Goal: Information Seeking & Learning: Get advice/opinions

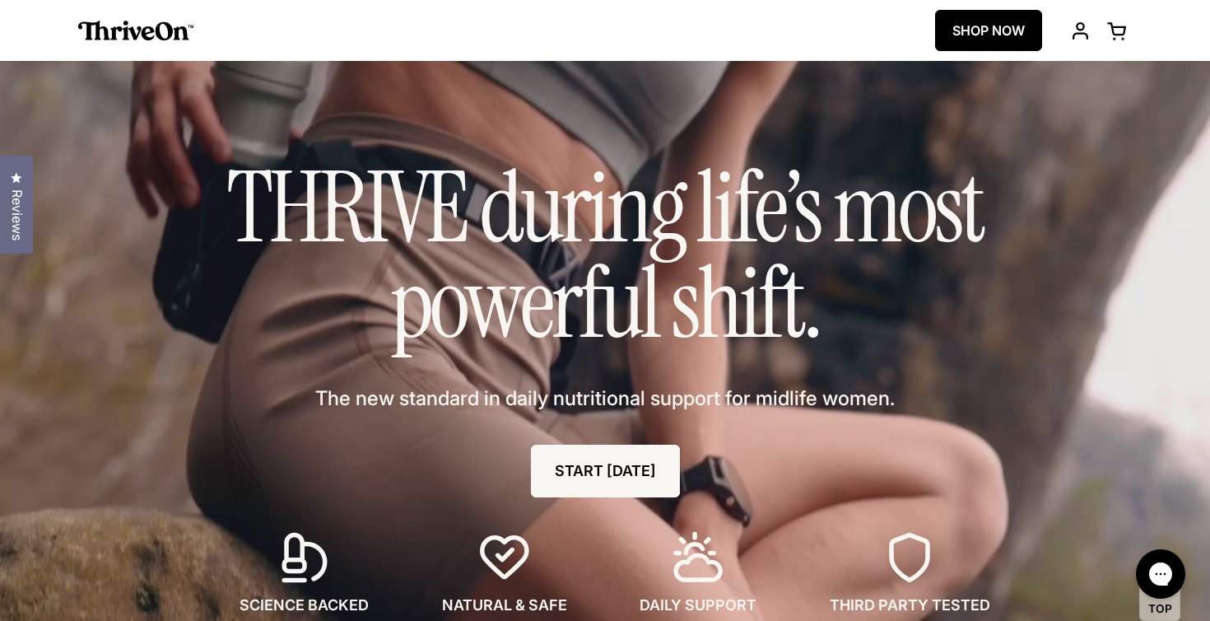
click at [8, 194] on span "Reviews" at bounding box center [16, 214] width 21 height 51
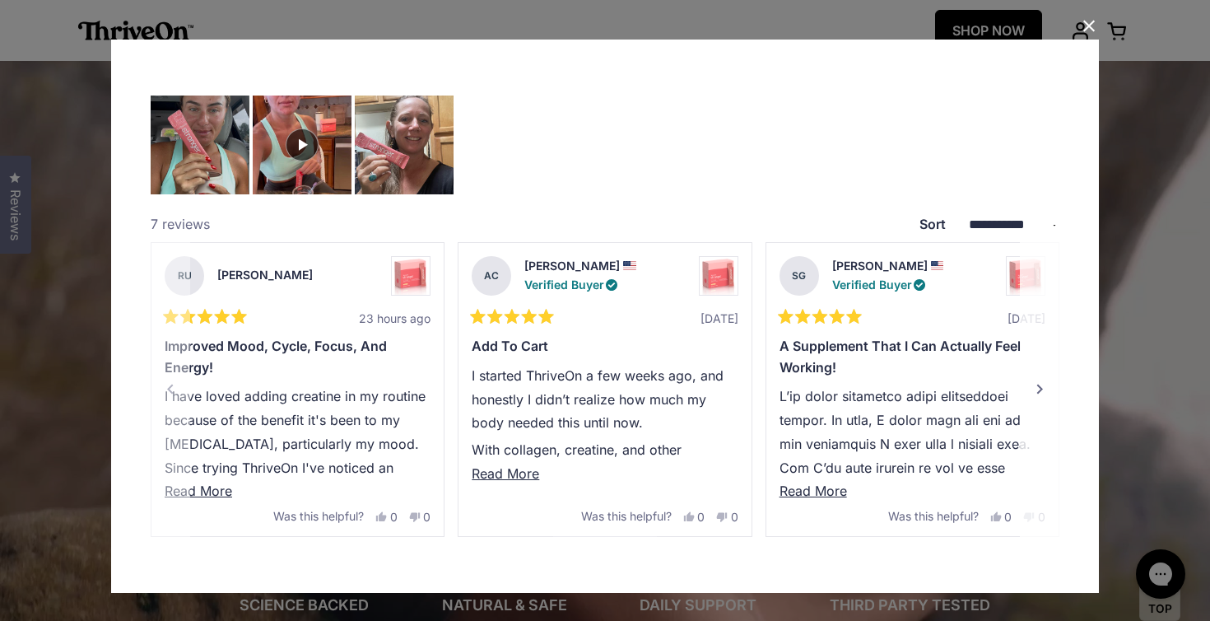
scroll to position [12, 0]
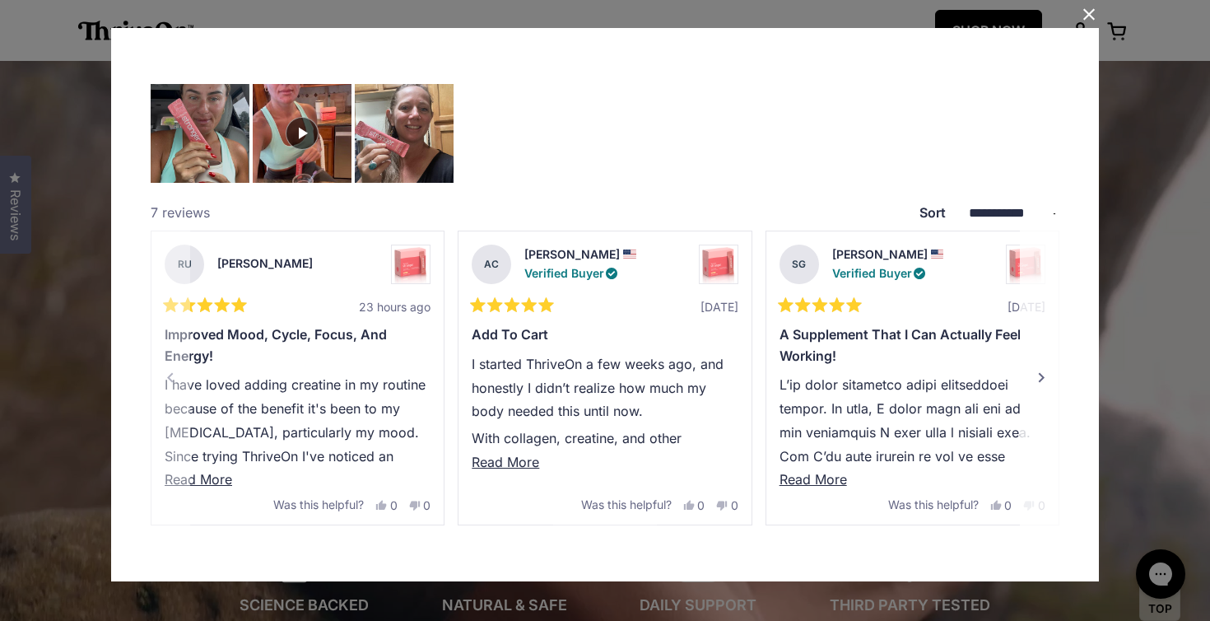
click at [1040, 378] on div "Next" at bounding box center [1042, 378] width 20 height 20
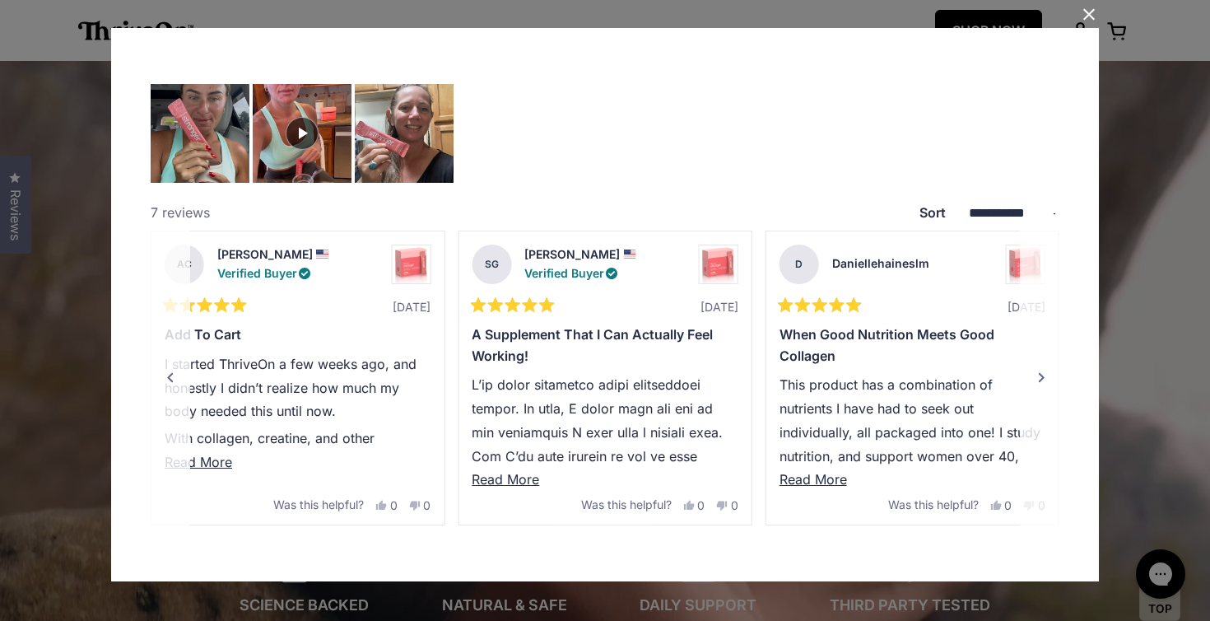
click at [1040, 378] on div "Next" at bounding box center [1042, 378] width 20 height 20
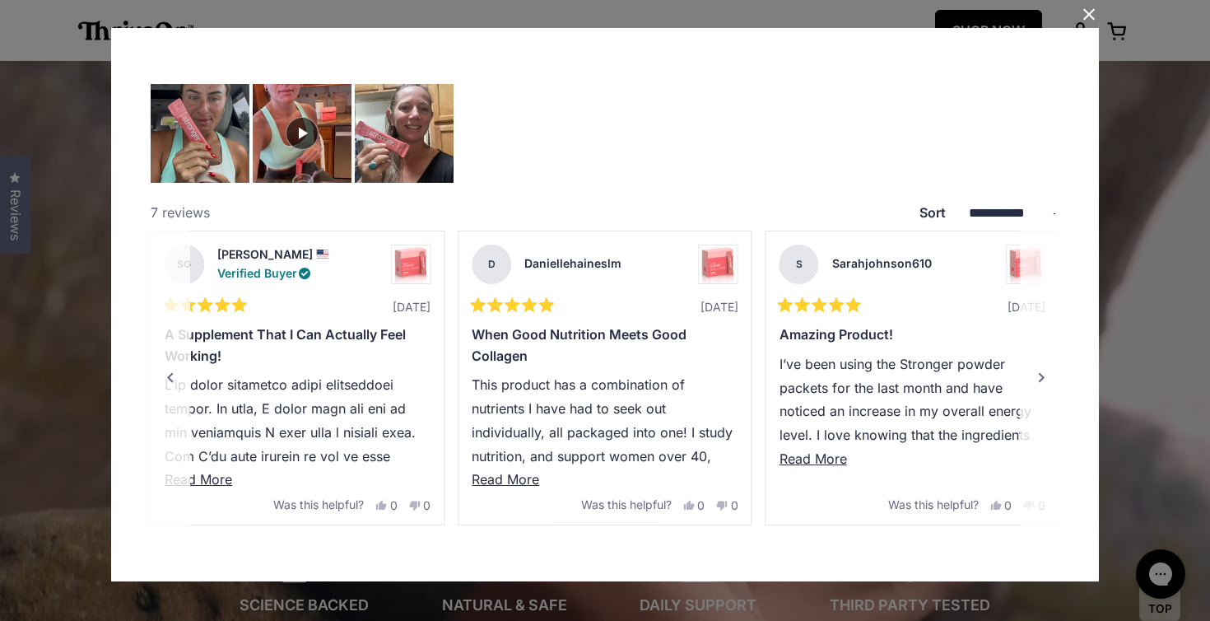
click at [1040, 378] on div "Next" at bounding box center [1042, 378] width 20 height 20
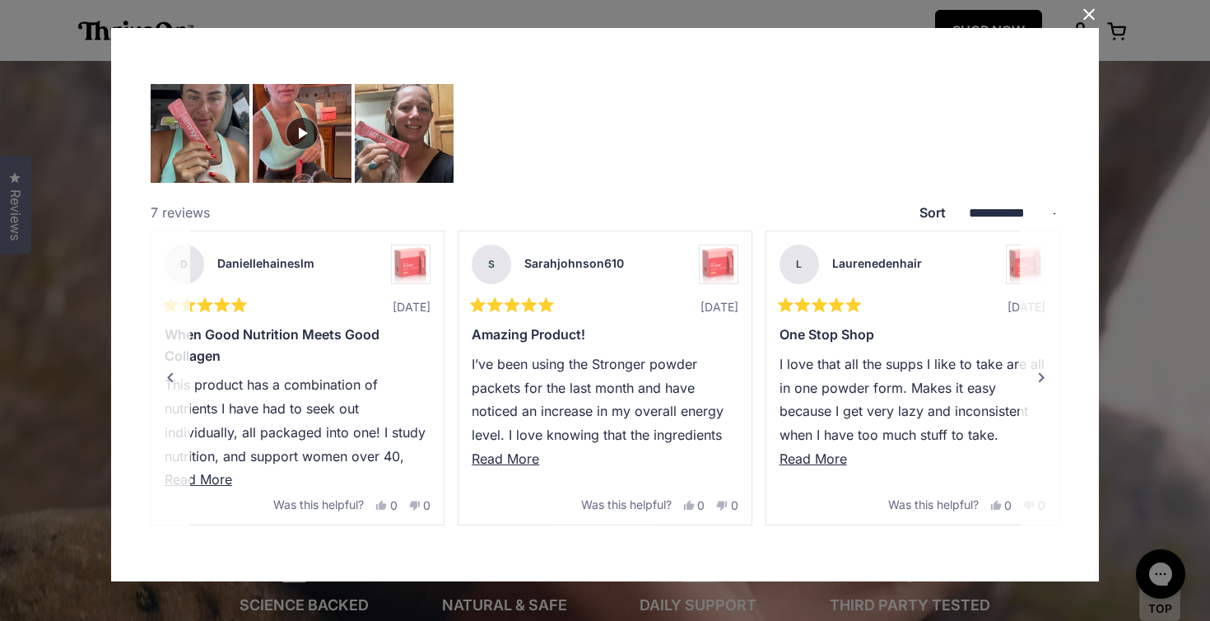
click at [1040, 378] on div "Next" at bounding box center [1042, 378] width 20 height 20
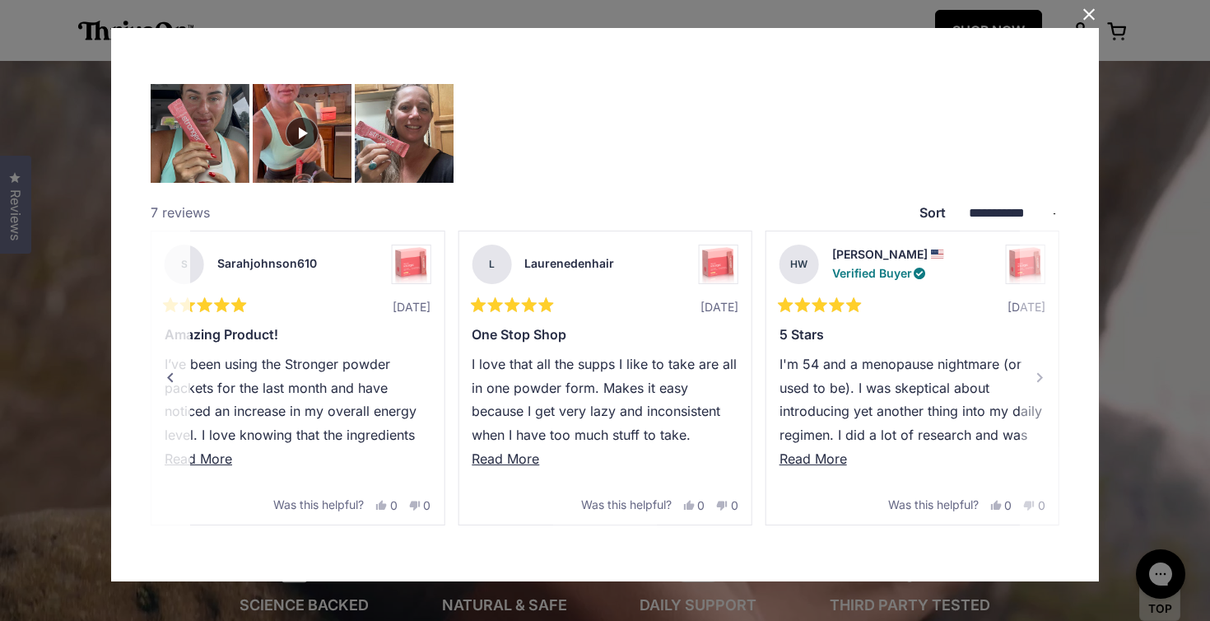
click at [1040, 377] on p "I'm 54 and a menopause nightmare (or used to be). I was skeptical about introdu…" at bounding box center [913, 530] width 266 height 356
click at [170, 374] on div "Previous" at bounding box center [169, 378] width 20 height 20
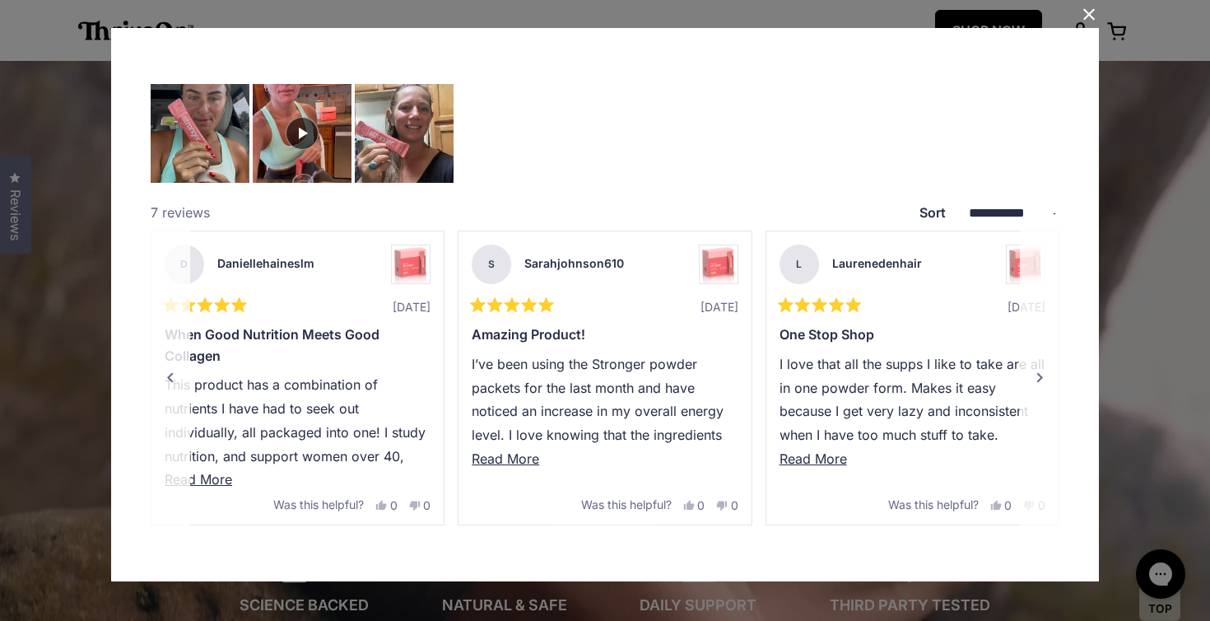
click at [508, 466] on span "Read More" at bounding box center [506, 458] width 68 height 16
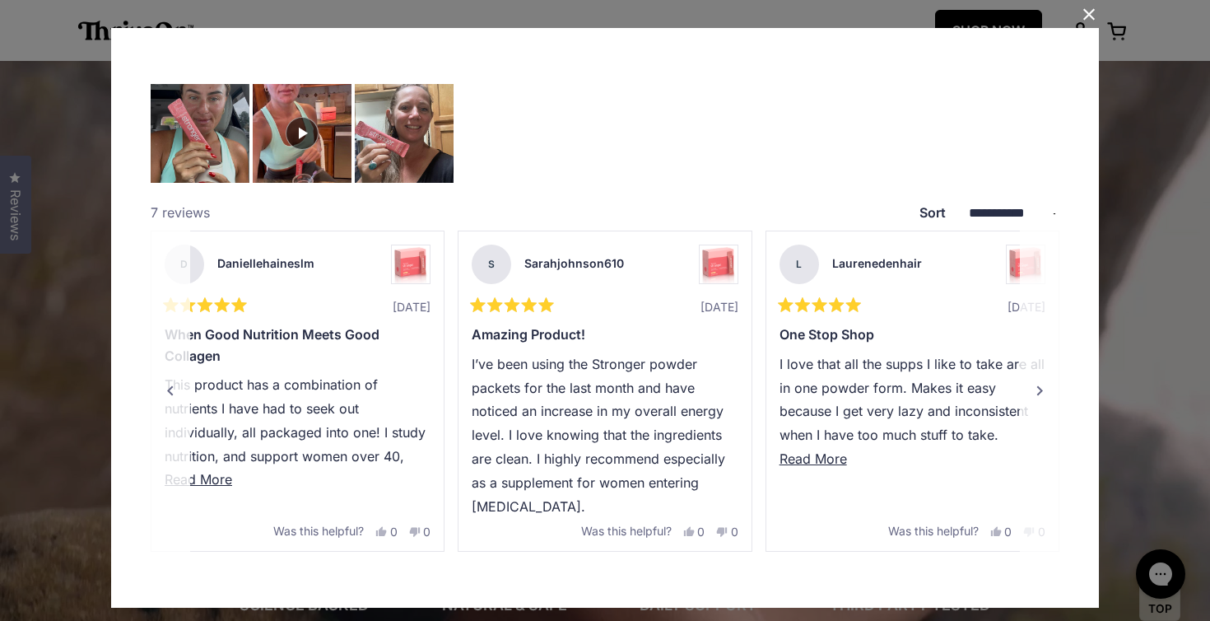
scroll to position [38, 0]
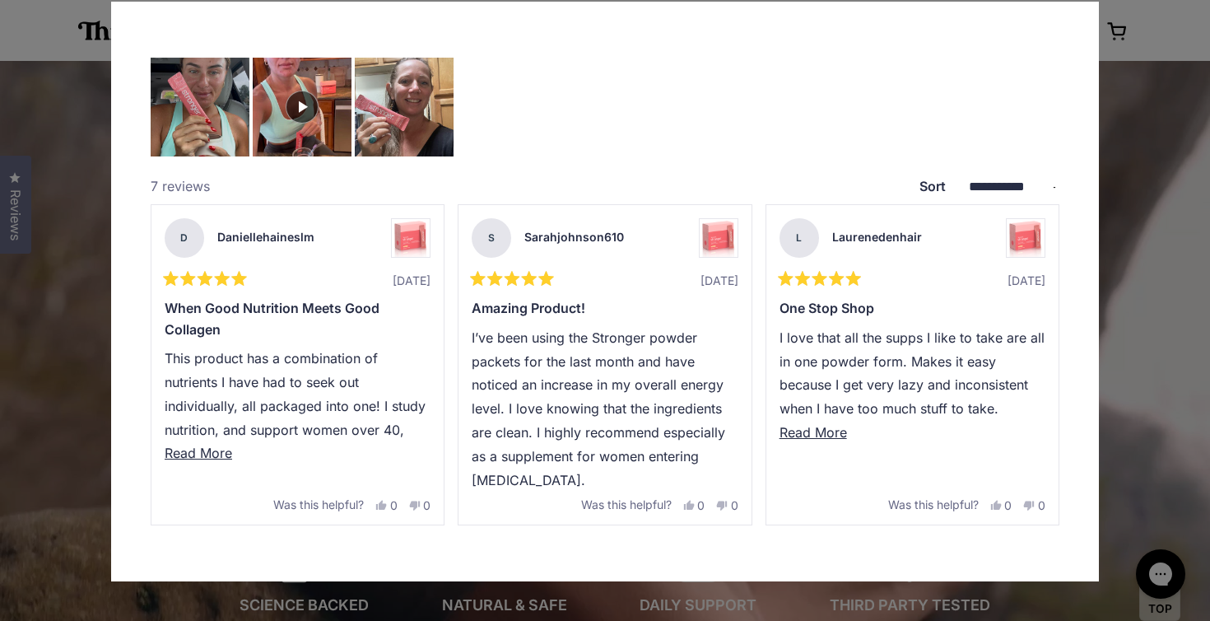
click at [22, 472] on div "**********" at bounding box center [605, 310] width 1210 height 621
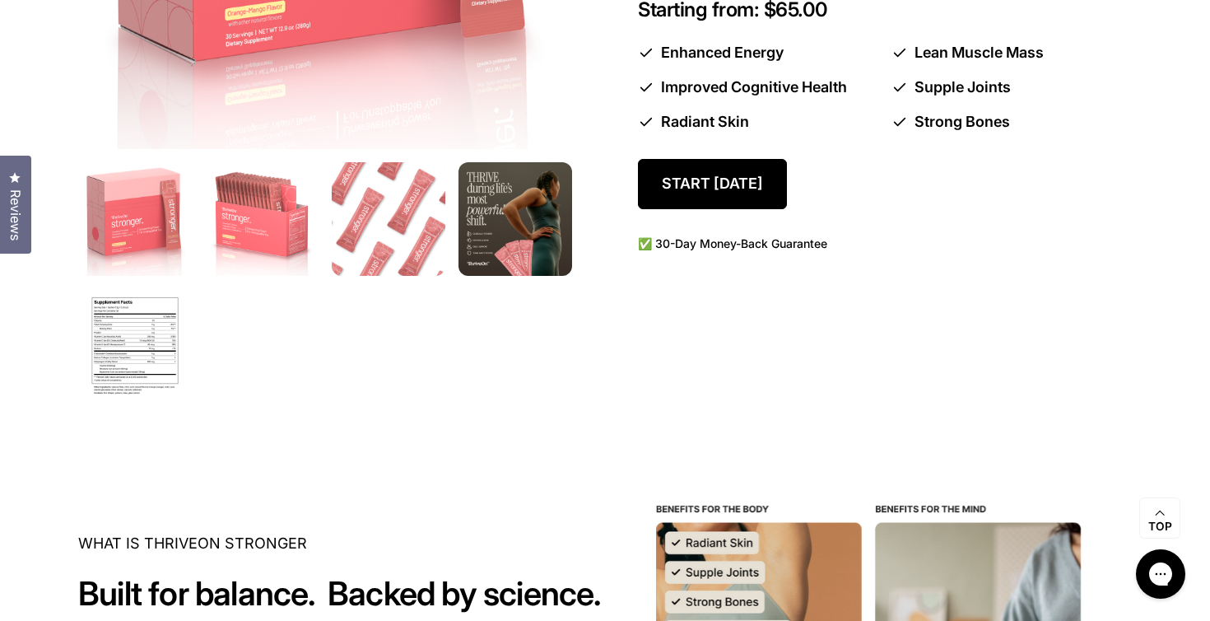
scroll to position [2189, 0]
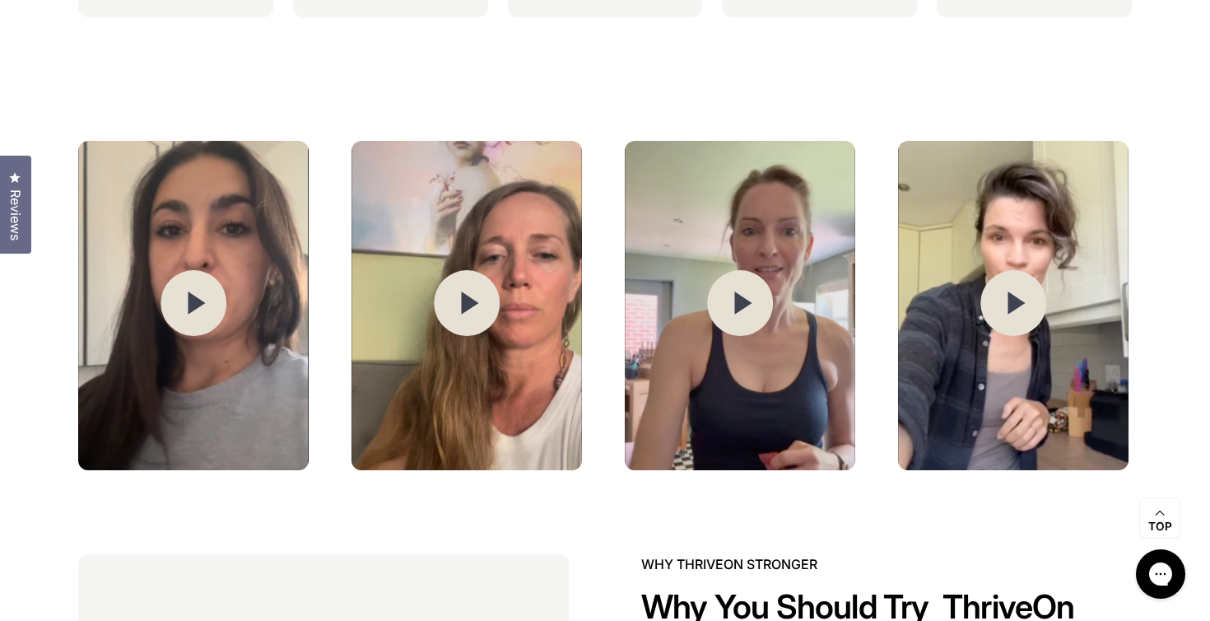
click at [474, 317] on circle at bounding box center [467, 303] width 66 height 66
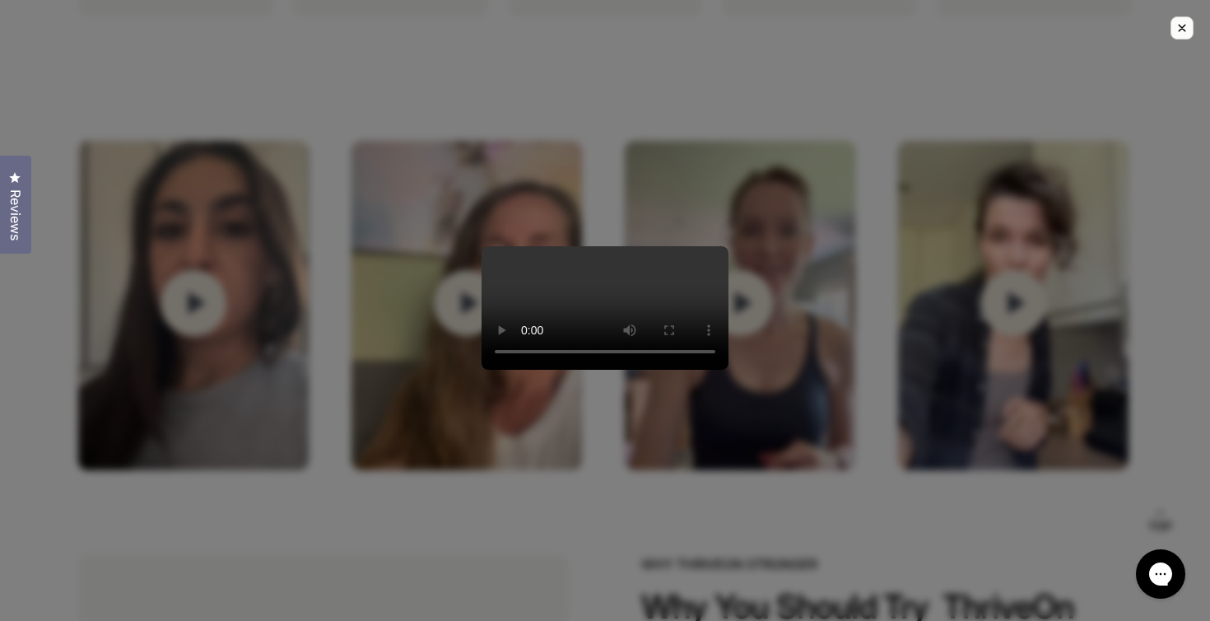
click at [984, 278] on div at bounding box center [605, 310] width 1210 height 621
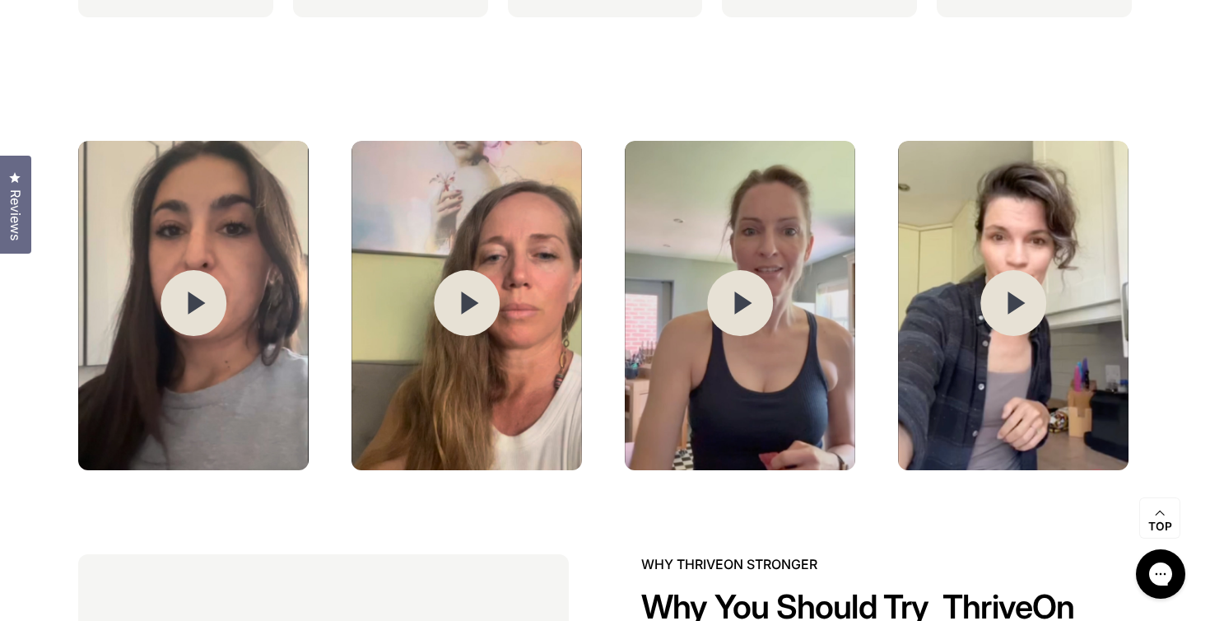
click at [974, 238] on img at bounding box center [1013, 305] width 231 height 329
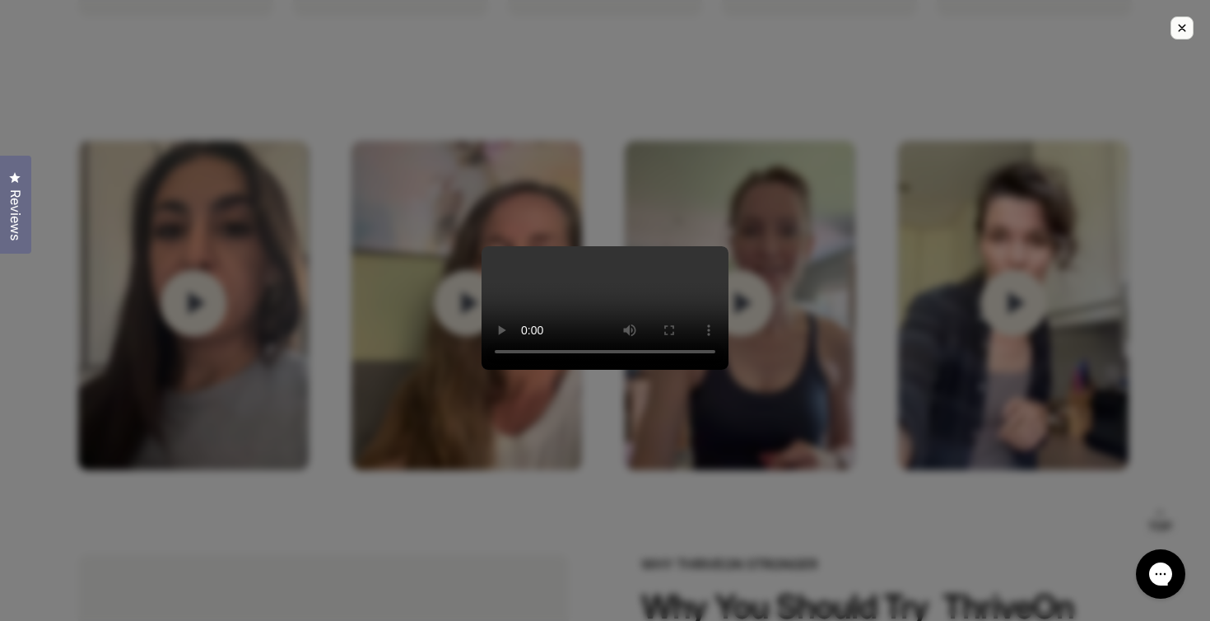
click at [842, 273] on div at bounding box center [605, 310] width 1210 height 621
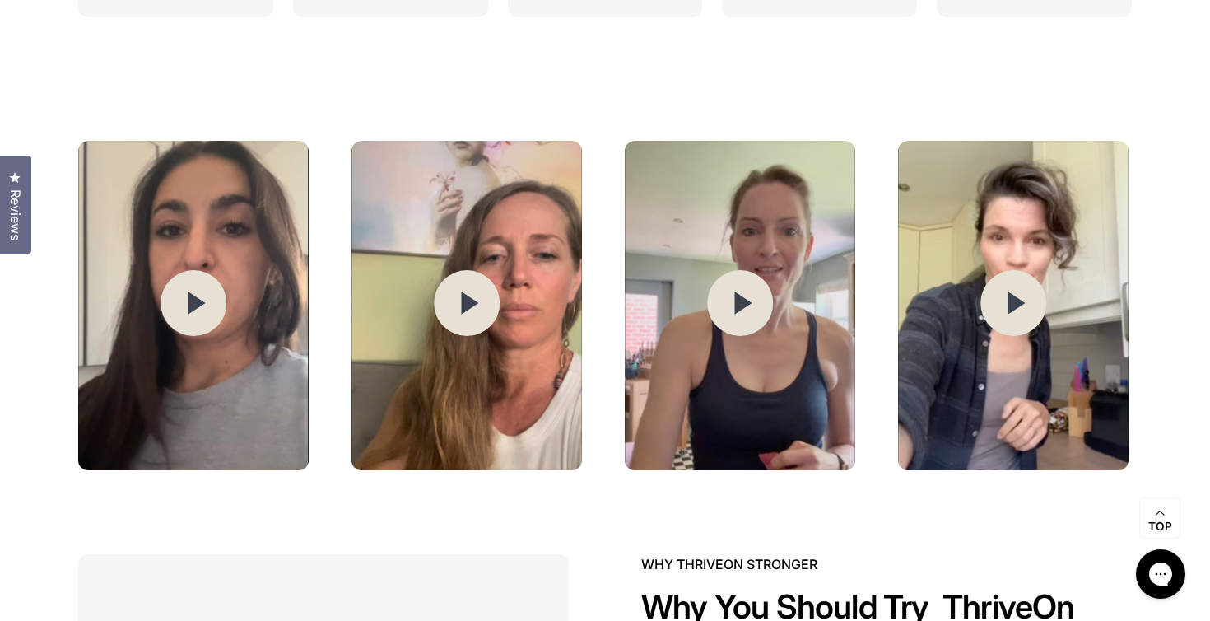
click at [737, 269] on icon at bounding box center [740, 303] width 67 height 68
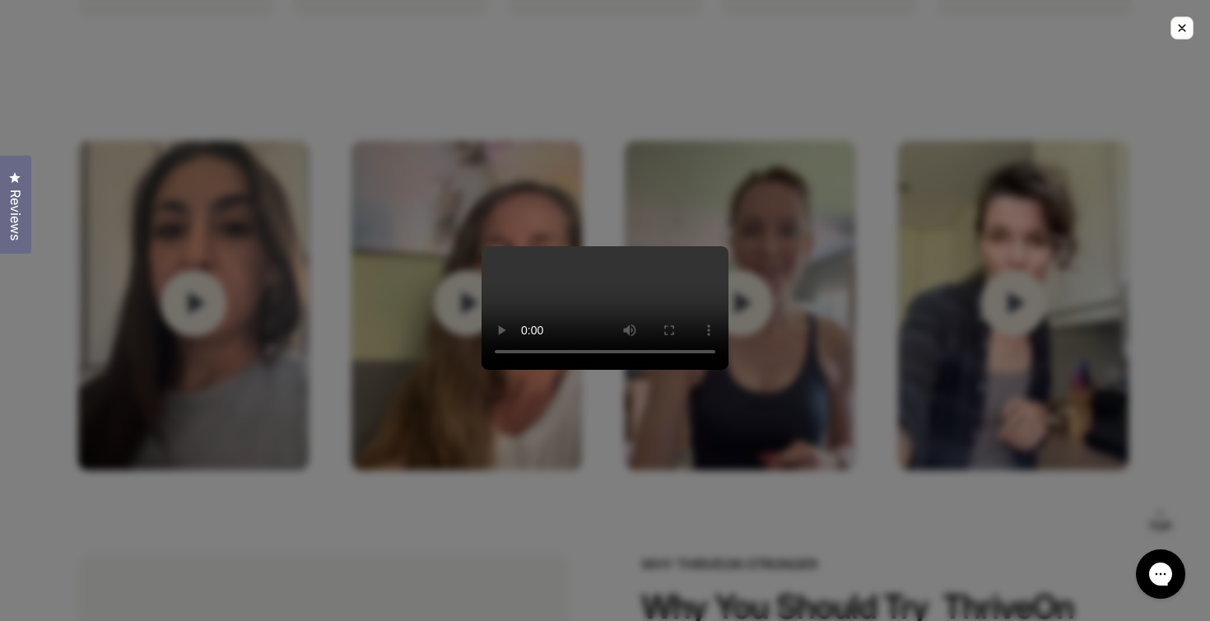
click at [844, 216] on div at bounding box center [605, 310] width 1210 height 621
